Goal: Information Seeking & Learning: Check status

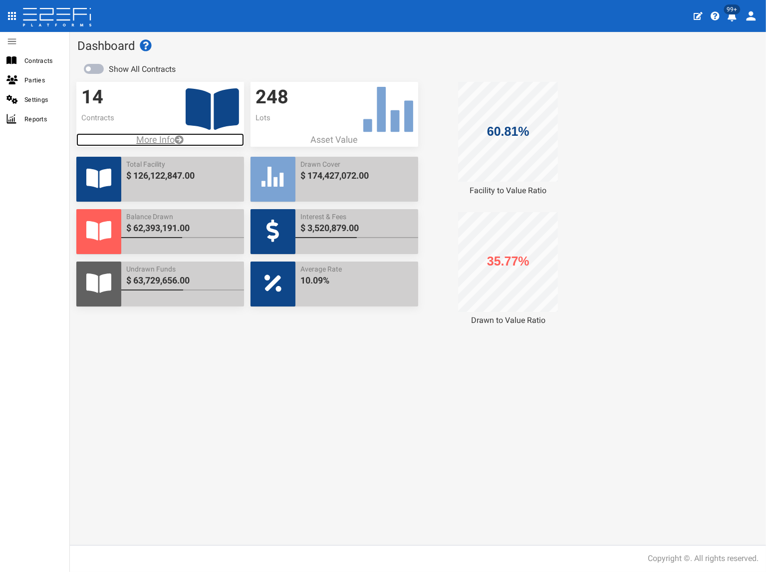
click at [146, 142] on p "More Info" at bounding box center [160, 139] width 168 height 13
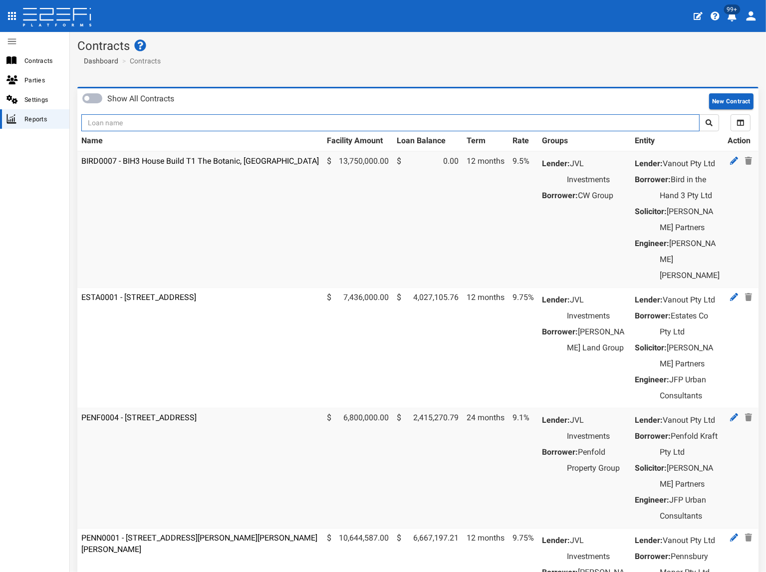
click at [184, 123] on input "text" at bounding box center [390, 122] width 618 height 17
type input "penfo"
click at [699, 114] on button "submit" at bounding box center [709, 122] width 20 height 17
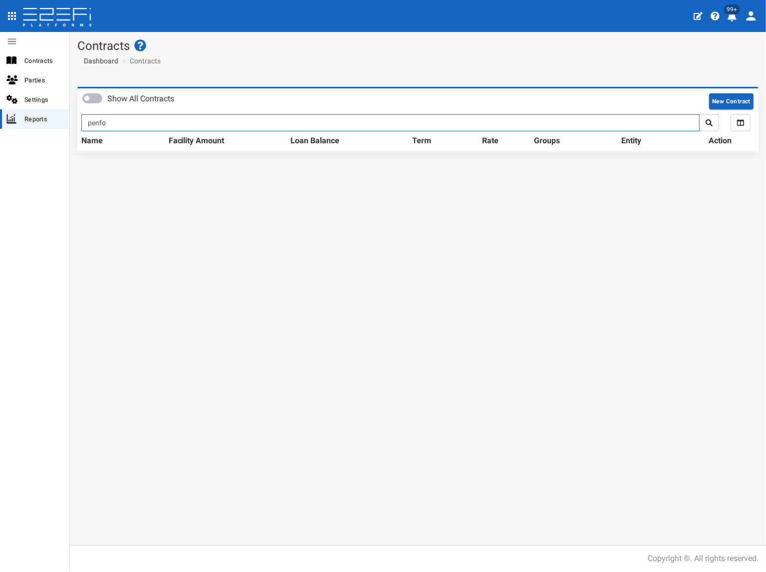
drag, startPoint x: 0, startPoint y: 0, endPoint x: 81, endPoint y: 114, distance: 139.9
click at [76, 110] on div "Show All Contracts New Contract penfo All Selected Facility Amount Loan Balance…" at bounding box center [418, 124] width 696 height 75
type input "kraf"
click at [699, 114] on button "submit" at bounding box center [709, 122] width 20 height 17
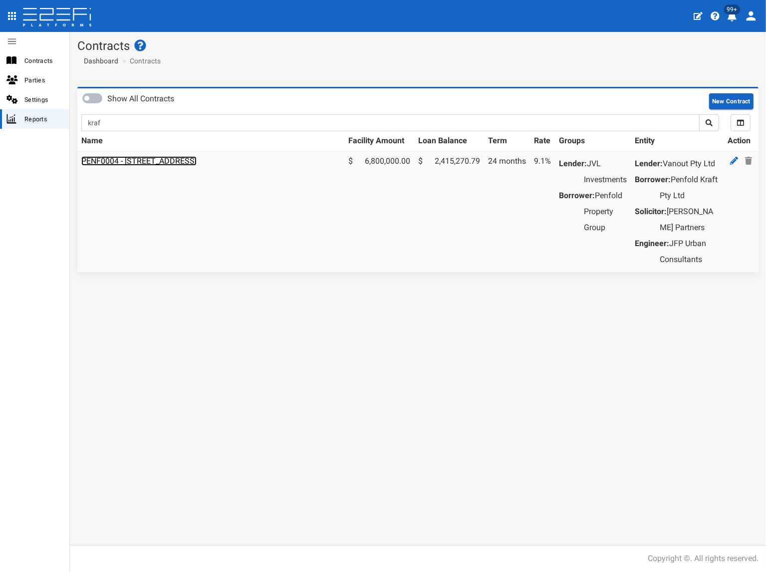
click at [129, 158] on link "PENF0004 - 85 Kraft Road, Pallara - 693-1188" at bounding box center [138, 160] width 115 height 9
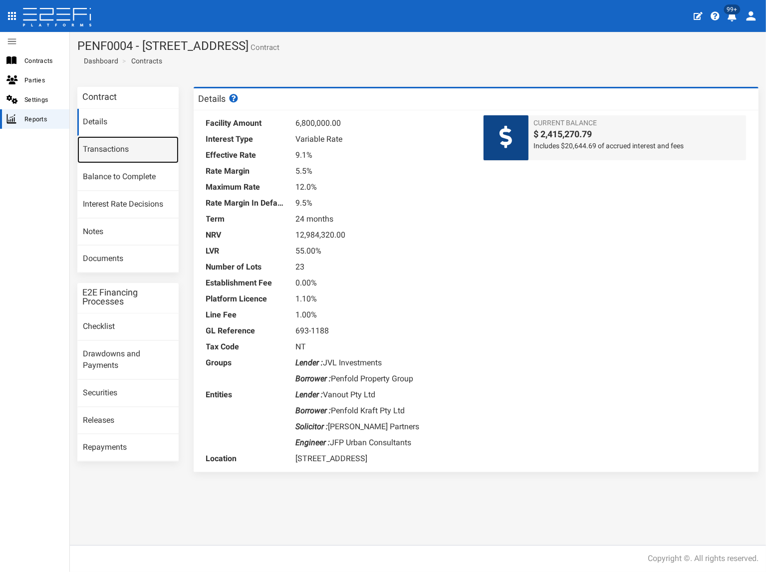
click at [121, 155] on link "Transactions" at bounding box center [127, 149] width 101 height 27
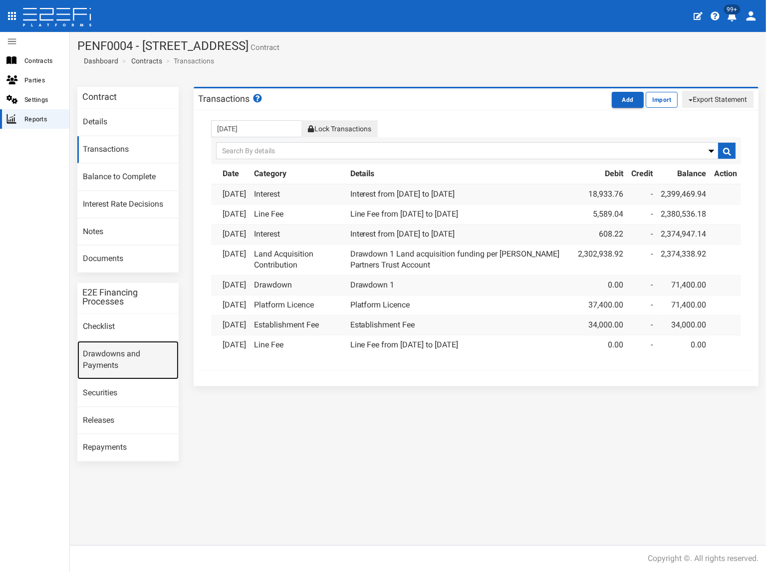
click at [106, 358] on link "Drawdowns and Payments" at bounding box center [127, 360] width 101 height 38
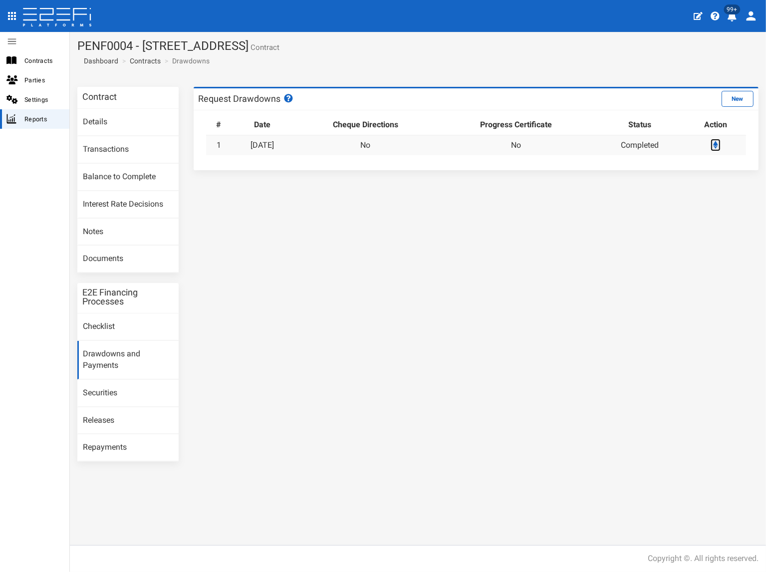
click at [715, 144] on icon at bounding box center [715, 145] width 5 height 8
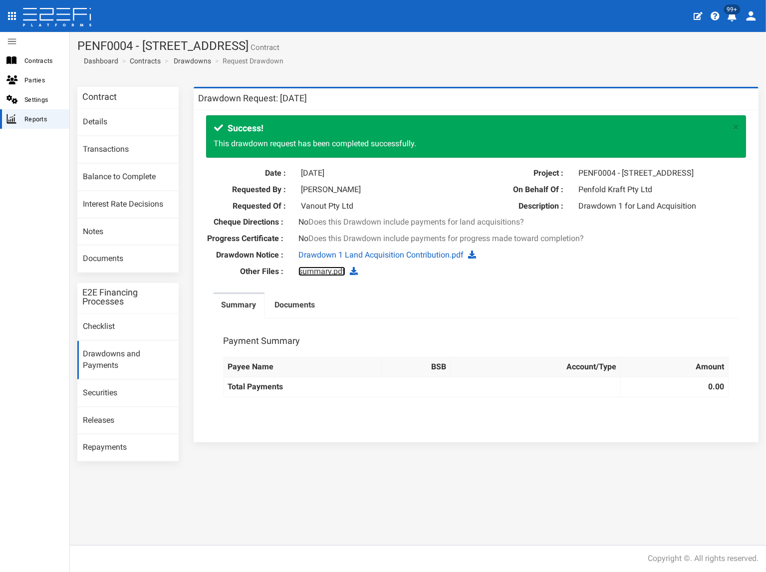
click at [337, 273] on link "summary.pdf" at bounding box center [321, 270] width 47 height 9
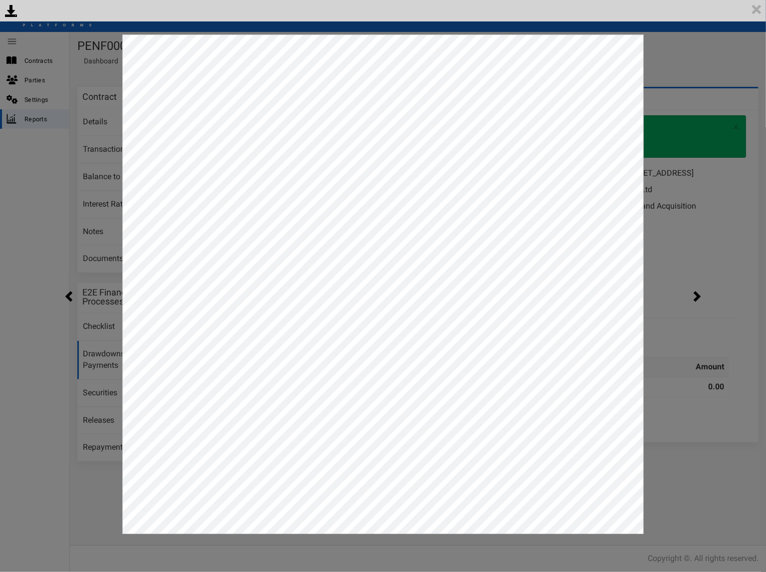
click at [684, 75] on div "<p>Your browser does not support iframes.</p><script type="text/javascript">ale…" at bounding box center [383, 286] width 766 height 572
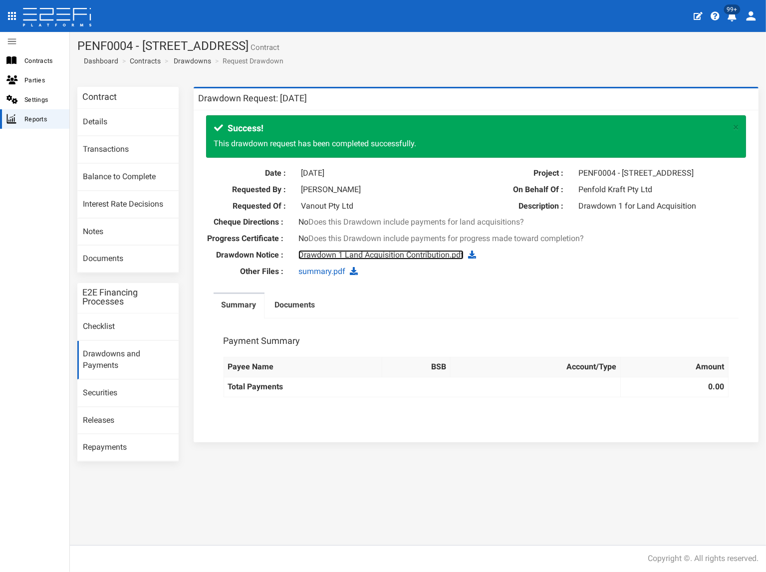
click at [437, 255] on link "Drawdown 1 Land Acquisition Contribution.pdf" at bounding box center [380, 254] width 165 height 9
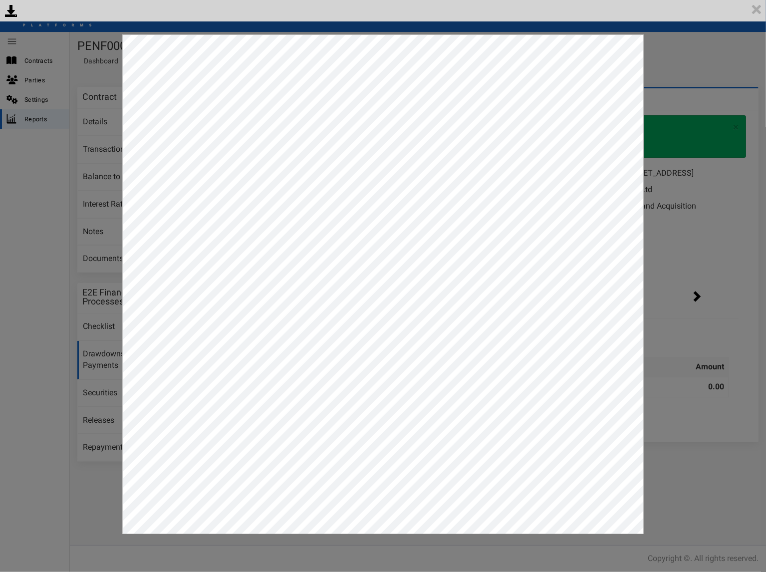
click at [716, 250] on div "<p>Your browser does not support iframes.</p><script type="text/javascript">ale…" at bounding box center [383, 286] width 766 height 572
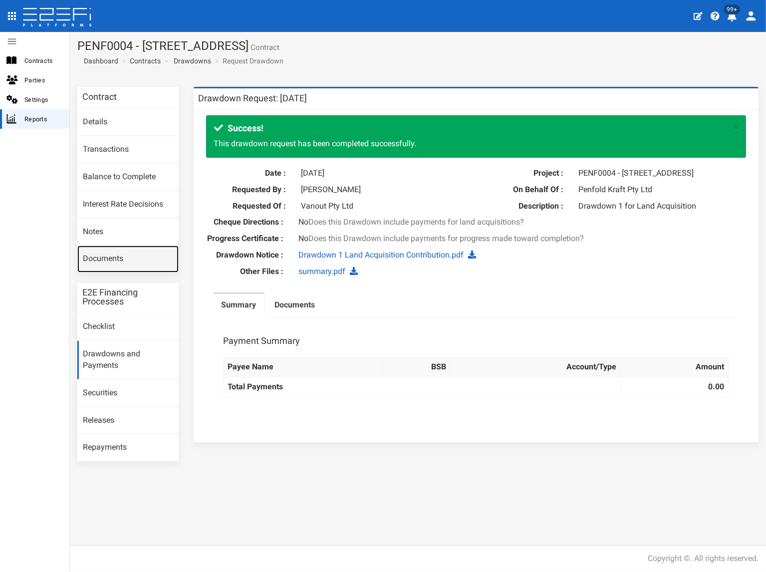
click at [127, 257] on link "Documents" at bounding box center [127, 259] width 101 height 27
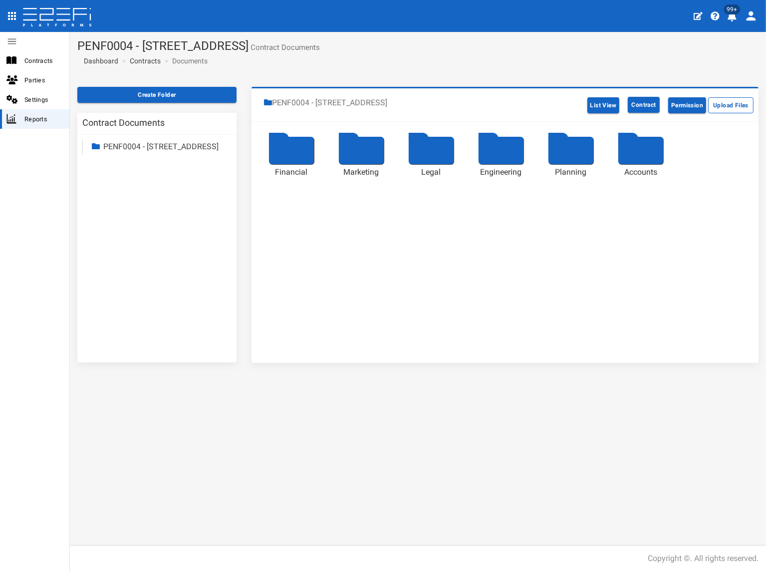
click at [643, 153] on div at bounding box center [640, 150] width 45 height 27
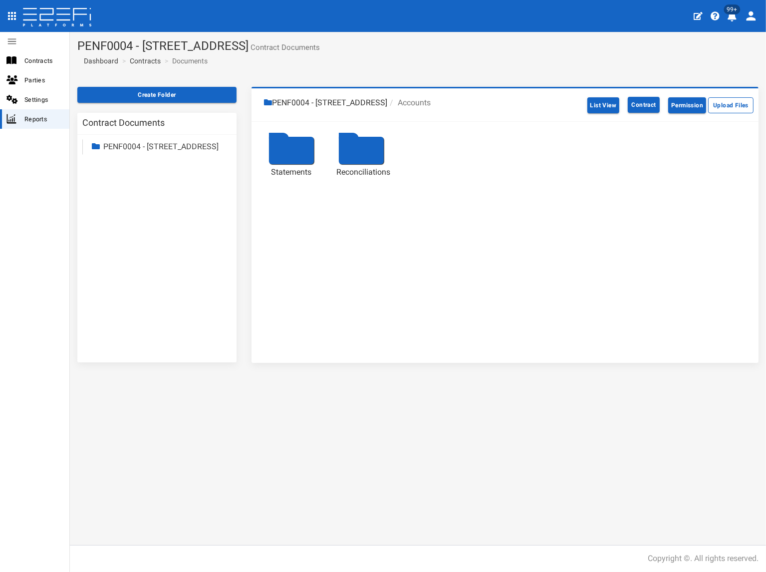
click at [368, 103] on li "PENF0004 - [STREET_ADDRESS]" at bounding box center [325, 102] width 123 height 11
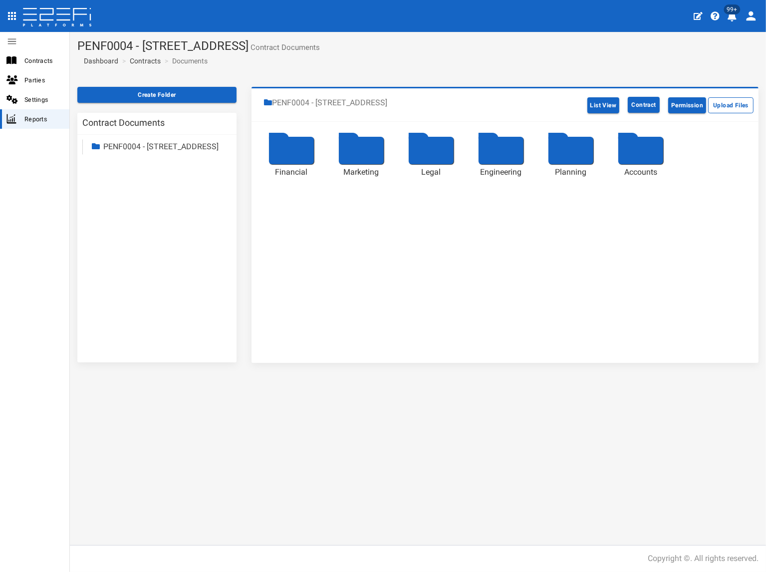
click at [307, 150] on div at bounding box center [291, 150] width 45 height 27
click at [497, 147] on div at bounding box center [501, 150] width 45 height 27
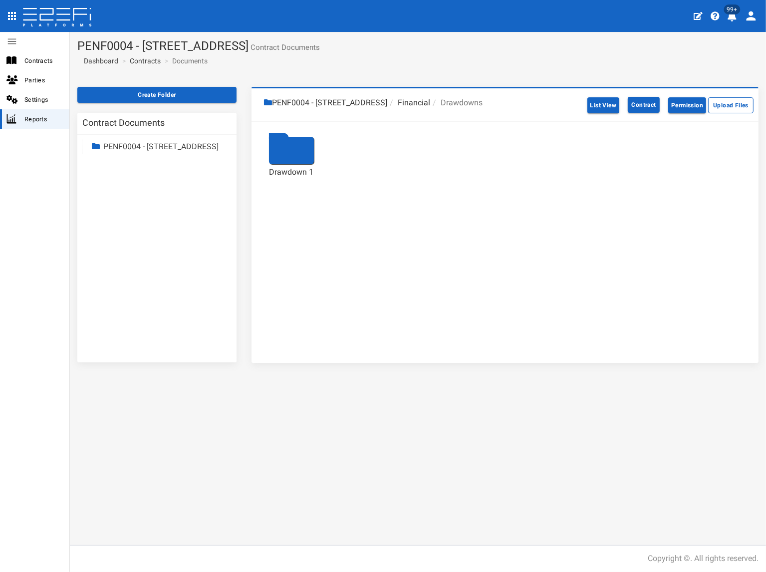
click at [289, 148] on div at bounding box center [291, 150] width 45 height 27
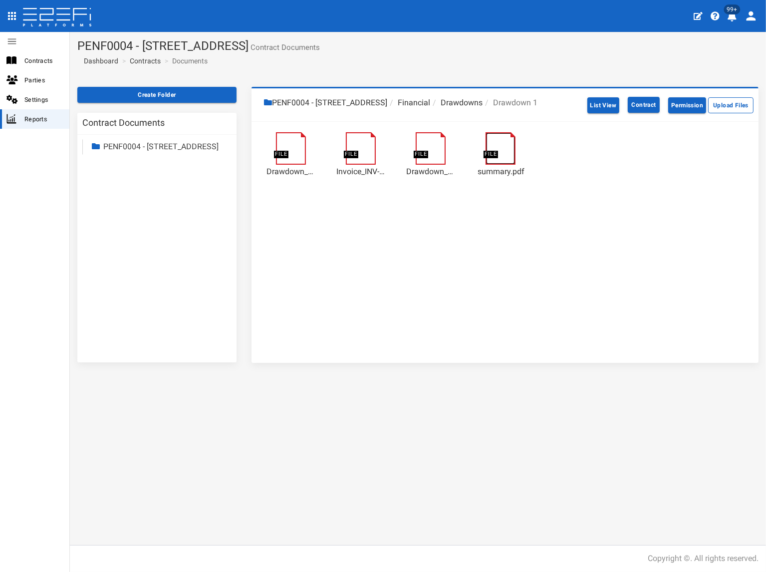
click at [503, 137] on link at bounding box center [506, 137] width 40 height 0
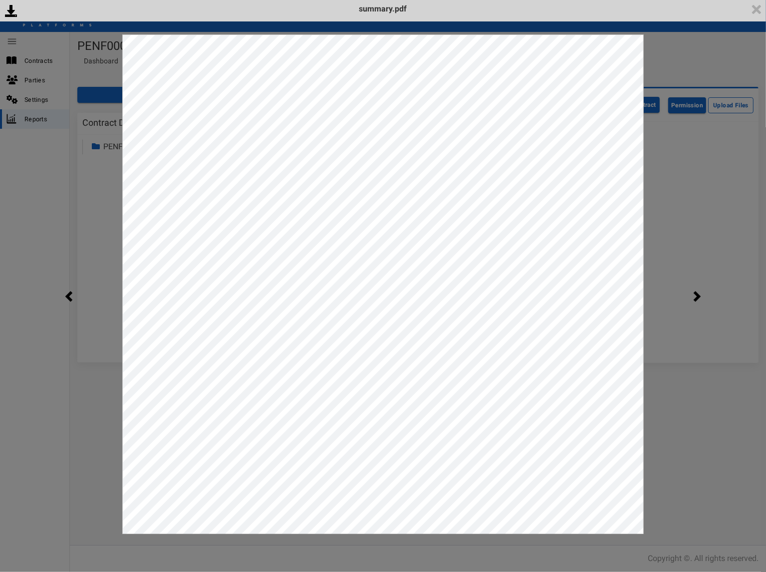
click at [664, 213] on div "<p>Your browser does not support iframes.</p><script type="text/javascript">ale…" at bounding box center [383, 286] width 766 height 572
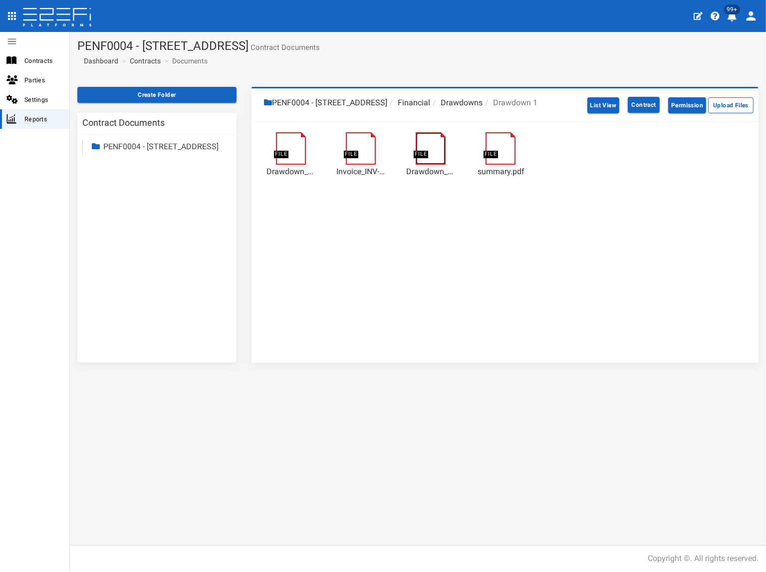
click at [438, 137] on link at bounding box center [436, 137] width 40 height 0
click at [300, 137] on link at bounding box center [296, 137] width 40 height 0
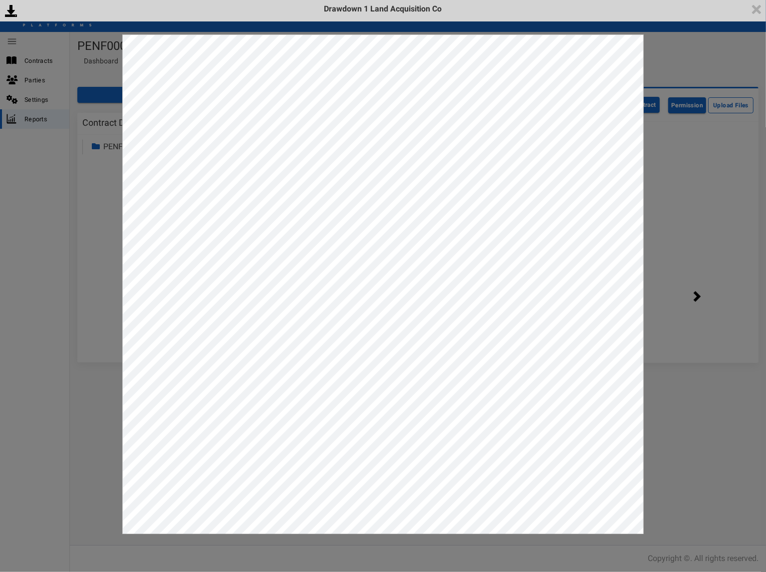
click at [693, 226] on div "<p>Your browser does not support iframes.</p><script type="text/javascript">ale…" at bounding box center [383, 286] width 766 height 572
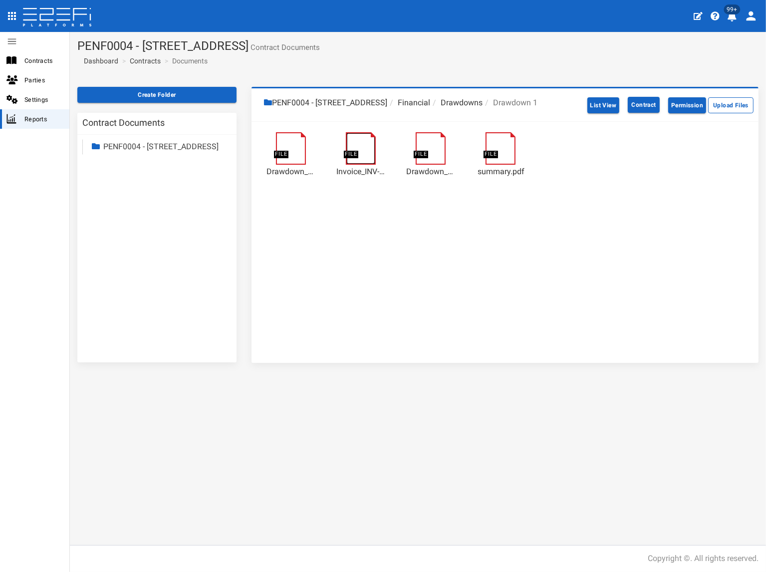
click at [367, 137] on link at bounding box center [366, 137] width 40 height 0
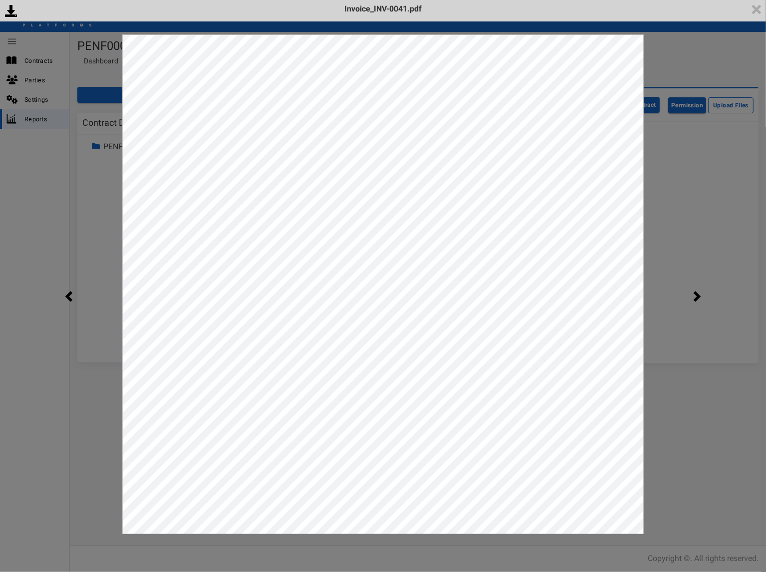
click at [687, 243] on div "<p>Your browser does not support iframes.</p><script type="text/javascript">ale…" at bounding box center [383, 286] width 766 height 572
